Goal: Obtain resource: Obtain resource

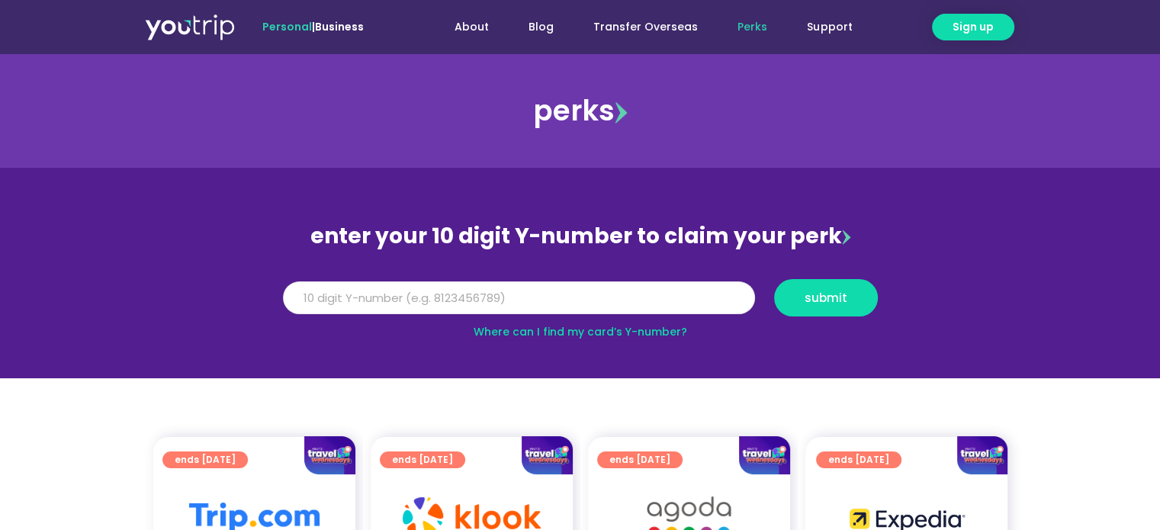
click at [333, 291] on input "Y Number" at bounding box center [519, 298] width 472 height 34
click at [507, 302] on input "Y Number" at bounding box center [519, 298] width 472 height 34
click at [489, 295] on input "Y Number" at bounding box center [519, 298] width 472 height 34
type input "6580651129"
click at [774, 279] on button "submit" at bounding box center [826, 297] width 104 height 37
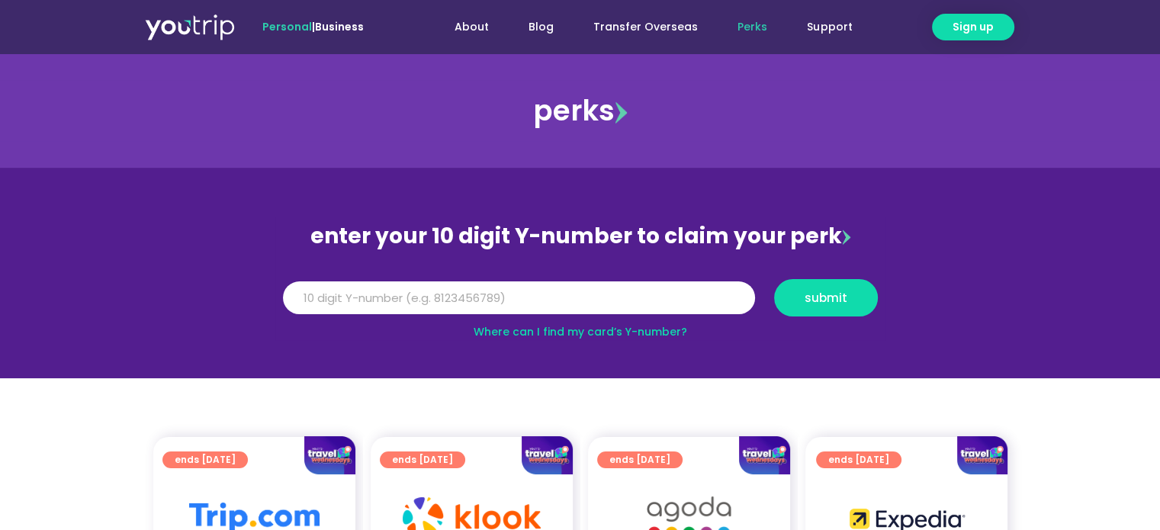
click at [442, 176] on section "enter your 10 digit Y-number to claim your perk Y Number submit Where can I fin…" at bounding box center [580, 273] width 1160 height 211
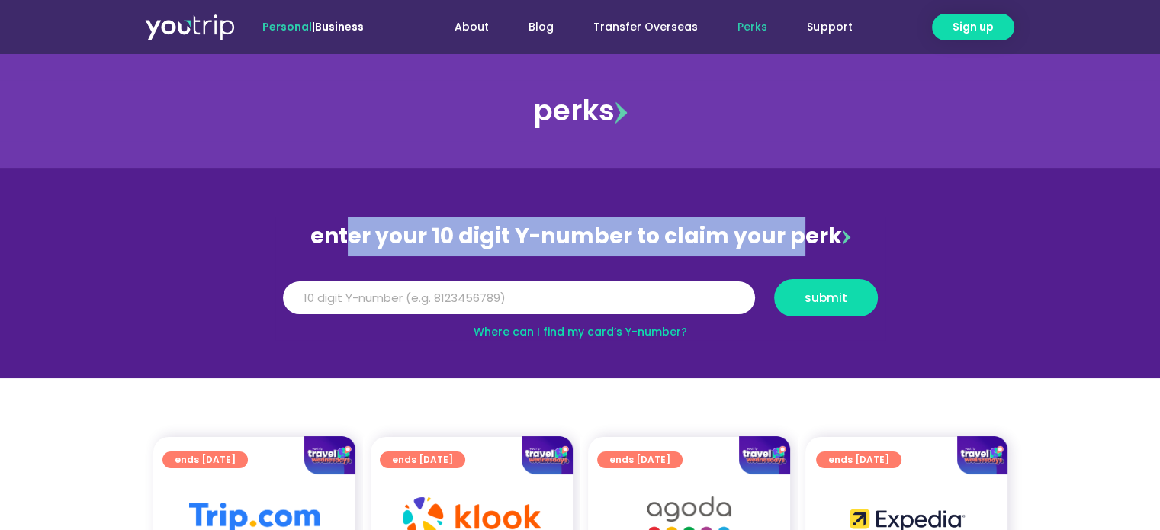
drag, startPoint x: 351, startPoint y: 225, endPoint x: 796, endPoint y: 230, distance: 445.5
click at [796, 230] on div "enter your 10 digit Y-number to claim your perk" at bounding box center [580, 237] width 610 height 40
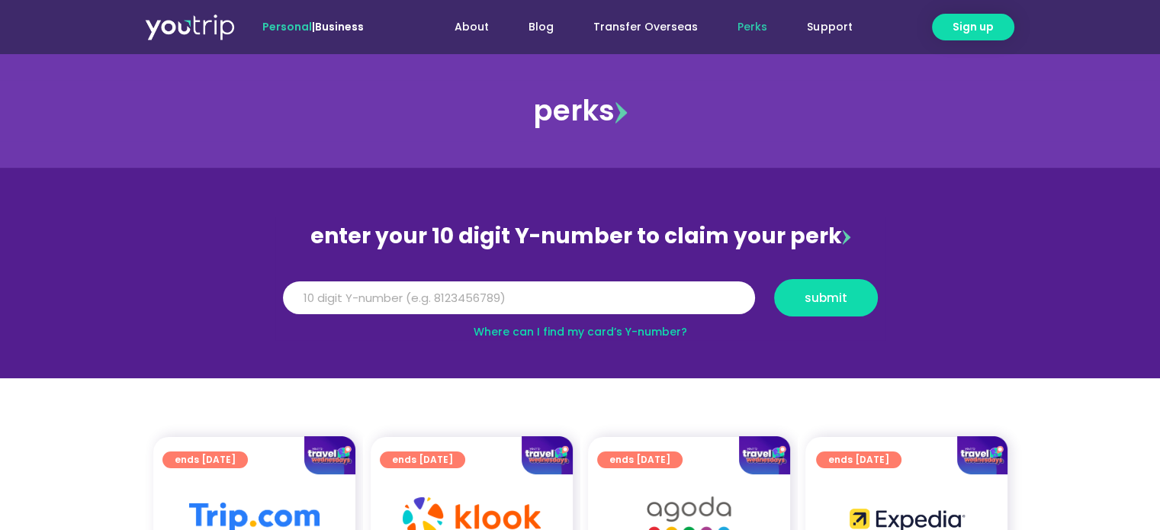
click at [980, 132] on div "perks" at bounding box center [580, 110] width 1160 height 61
click at [639, 335] on link "Where can I find my card’s Y-number?" at bounding box center [581, 331] width 214 height 15
click at [452, 289] on input "Y Number" at bounding box center [519, 298] width 472 height 34
type input "8197999196"
click at [796, 295] on span "submit" at bounding box center [826, 297] width 78 height 11
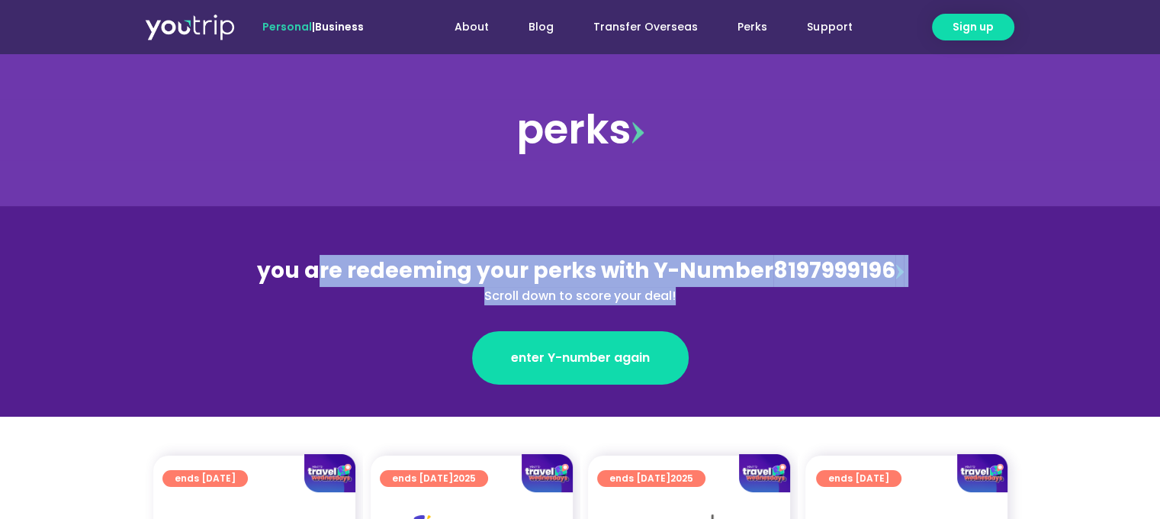
drag, startPoint x: 437, startPoint y: 278, endPoint x: 720, endPoint y: 290, distance: 283.3
click at [720, 290] on div "you are redeeming your perks with Y-Number 8197999196 Scroll down to score your…" at bounding box center [580, 280] width 662 height 50
click at [712, 297] on div "Scroll down to score your deal!" at bounding box center [580, 296] width 662 height 18
drag, startPoint x: 696, startPoint y: 298, endPoint x: 326, endPoint y: 254, distance: 372.6
click at [326, 255] on div "you are redeeming your perks with Y-Number 8197999196 Scroll down to score your…" at bounding box center [580, 280] width 662 height 50
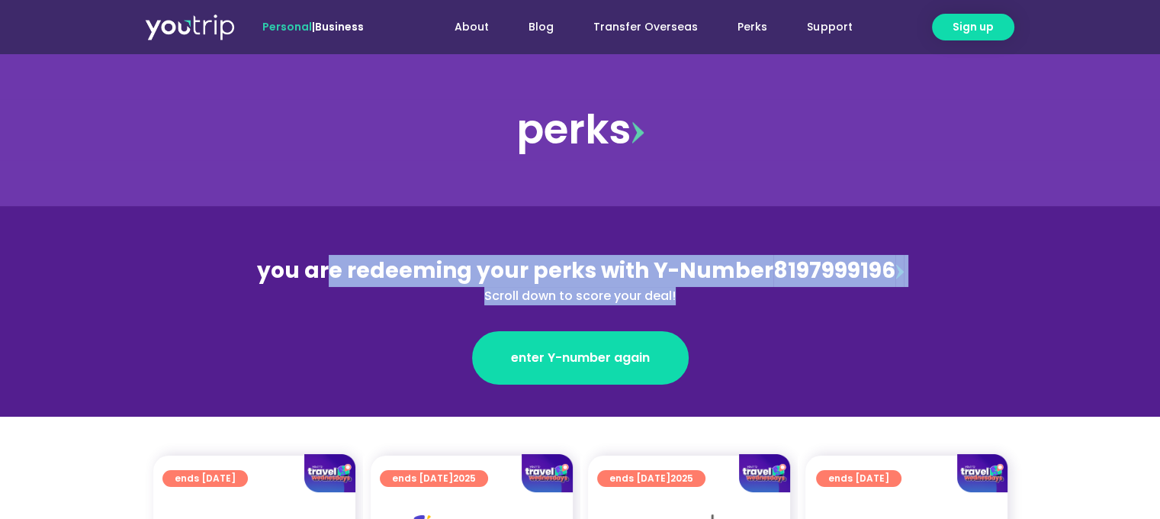
click at [352, 249] on section "you are redeeming your perks with Y-Number 8197999196 Scroll down to score your…" at bounding box center [580, 311] width 1160 height 211
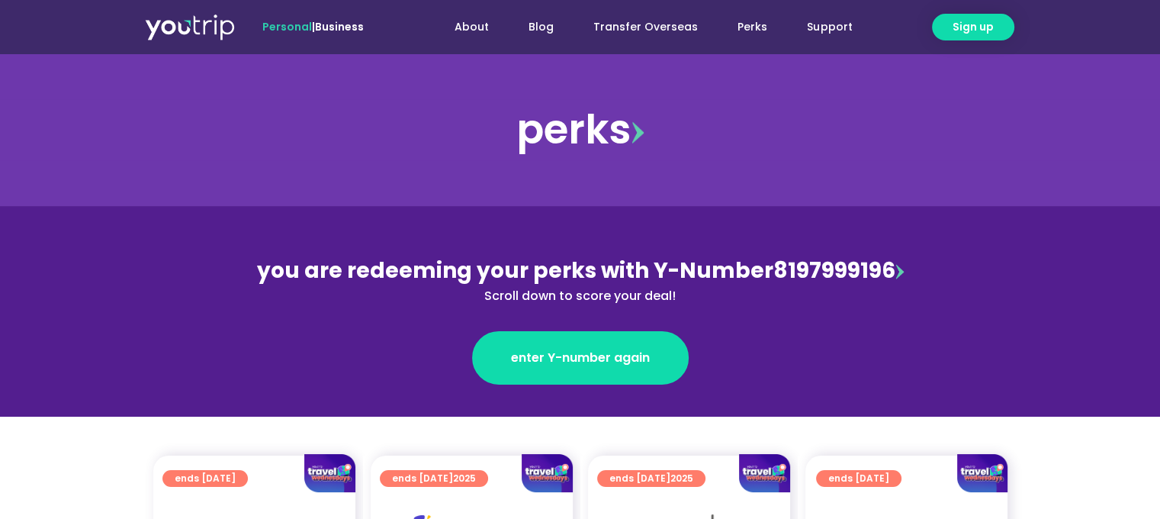
click at [421, 318] on div "enter Y-number again" at bounding box center [580, 344] width 662 height 79
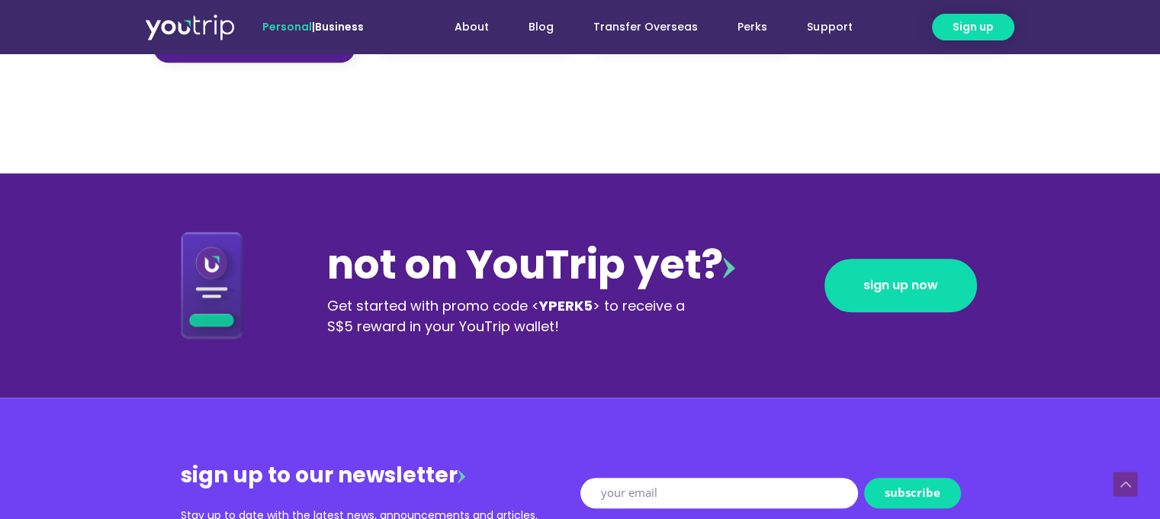
scroll to position [1352, 0]
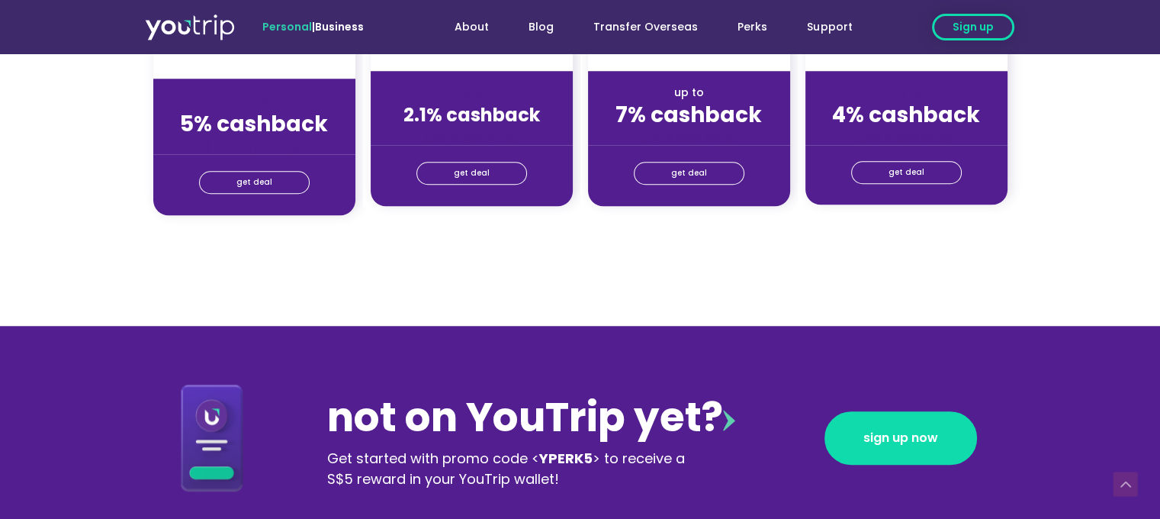
click at [999, 34] on link "Sign up" at bounding box center [973, 27] width 82 height 27
